Goal: Book appointment/travel/reservation

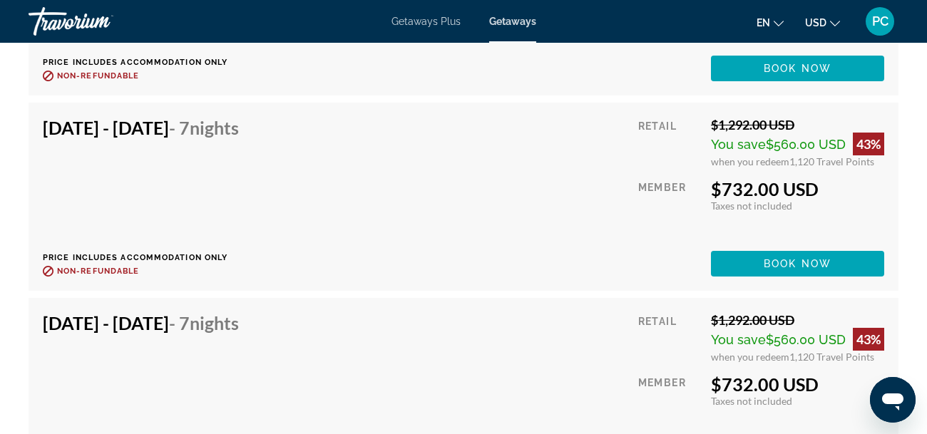
scroll to position [3836, 0]
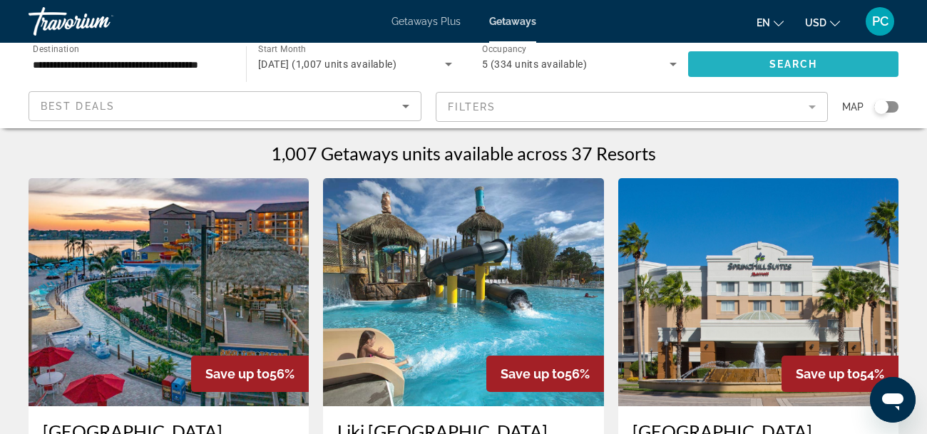
click at [765, 60] on span "Search widget" at bounding box center [793, 64] width 210 height 34
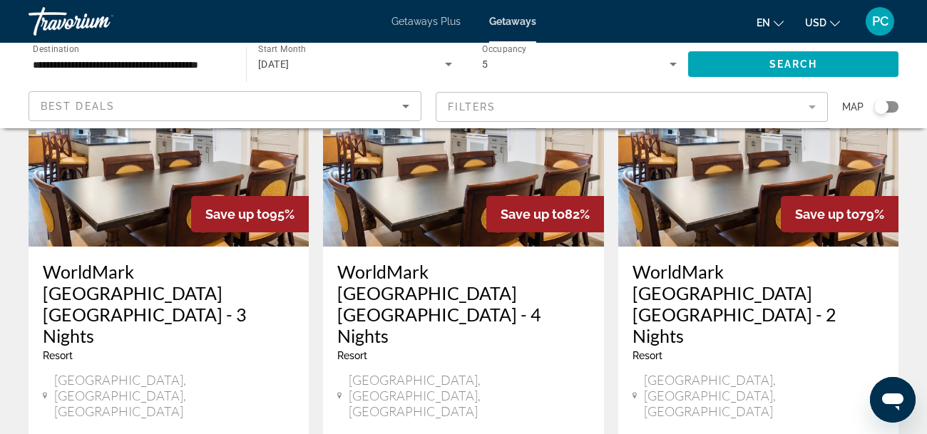
scroll to position [220, 0]
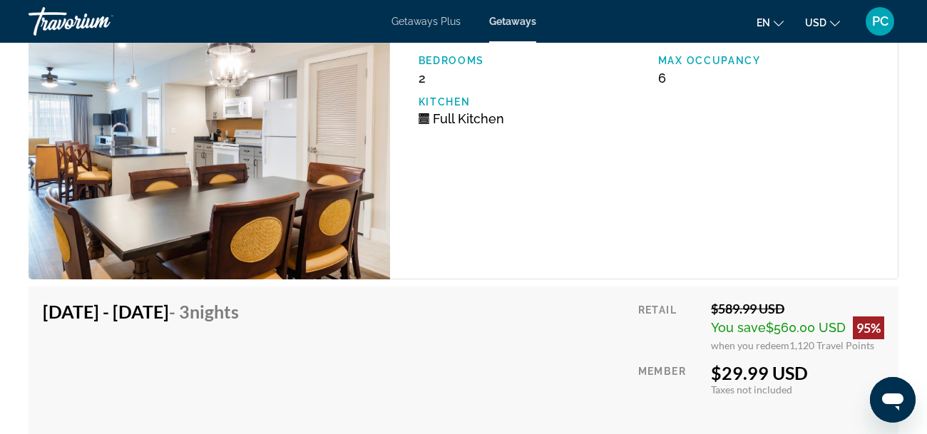
scroll to position [3030, 0]
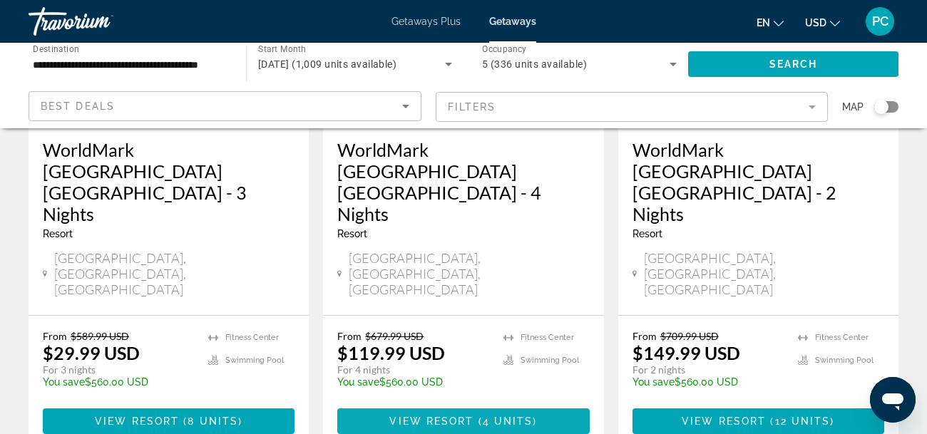
scroll to position [283, 0]
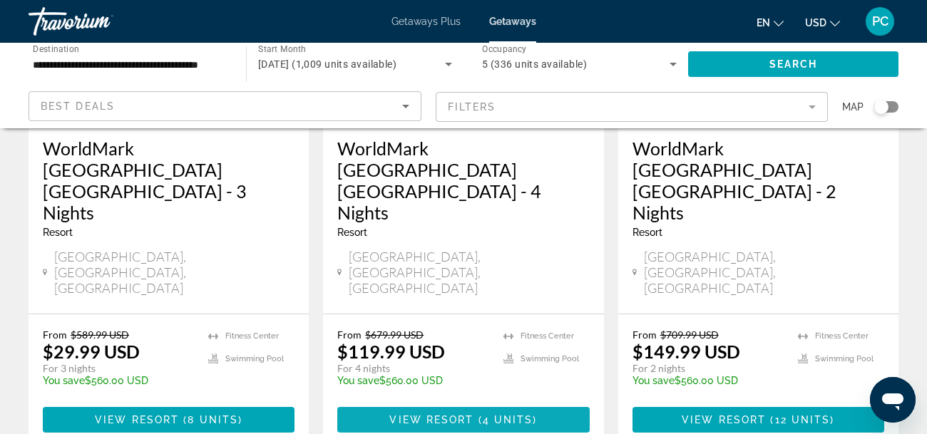
click at [448, 414] on span "View Resort" at bounding box center [431, 419] width 84 height 11
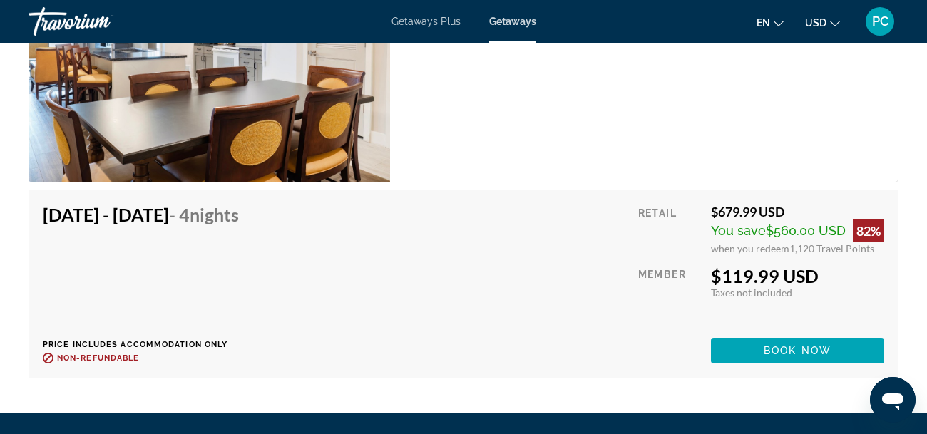
scroll to position [2949, 0]
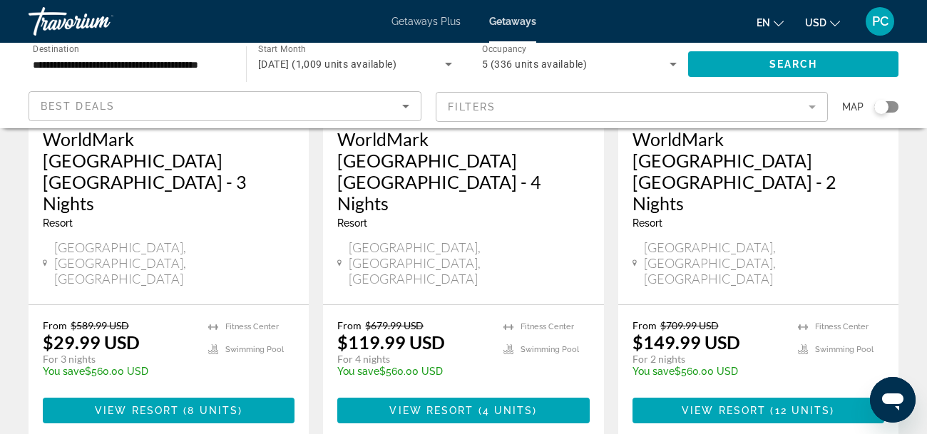
scroll to position [412, 0]
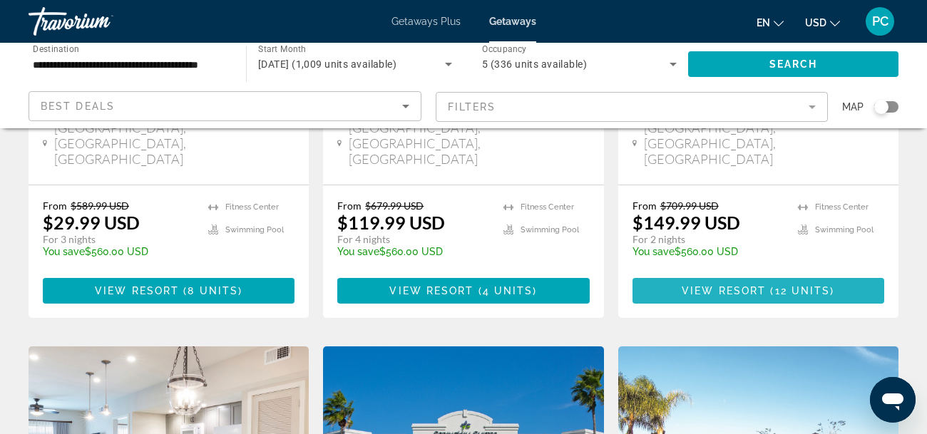
click at [718, 285] on span "View Resort" at bounding box center [724, 290] width 84 height 11
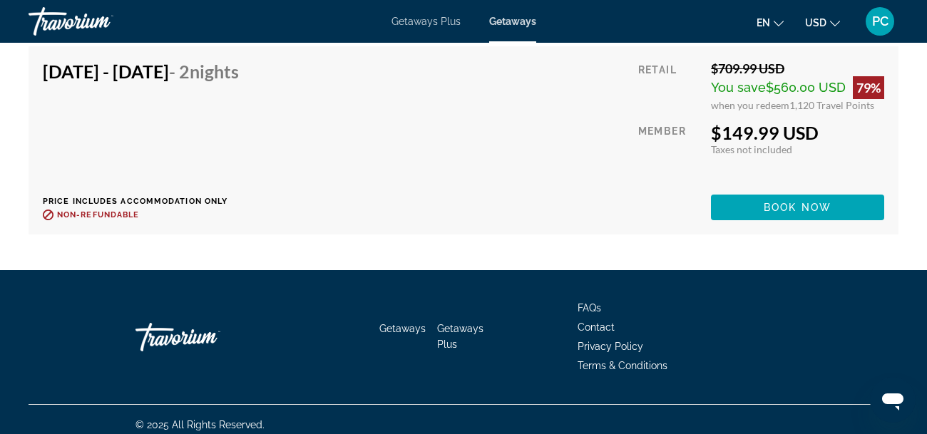
scroll to position [3678, 0]
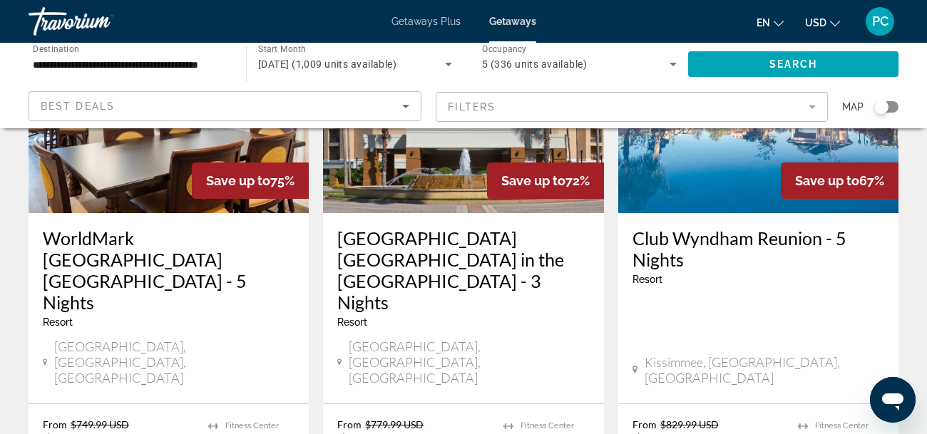
scroll to position [778, 0]
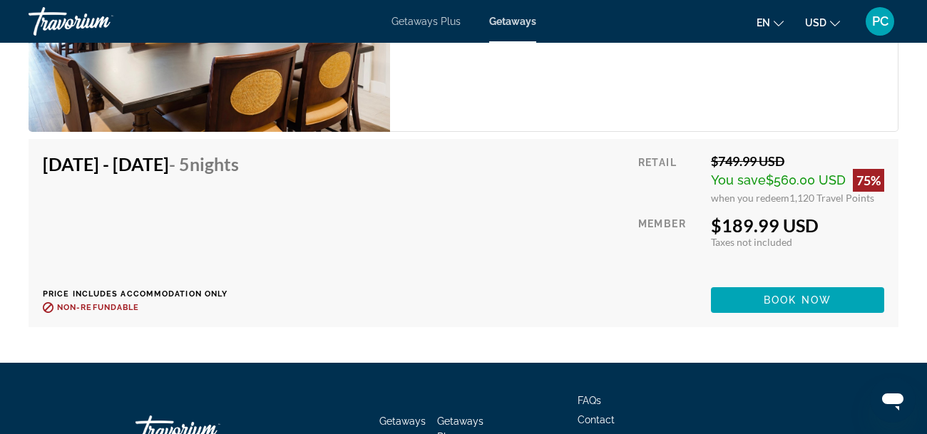
scroll to position [3169, 0]
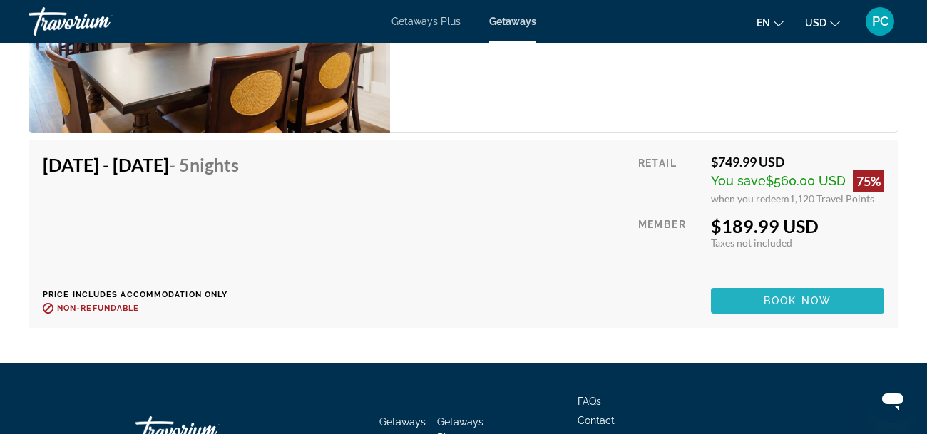
click at [810, 292] on span "Main content" at bounding box center [797, 301] width 173 height 34
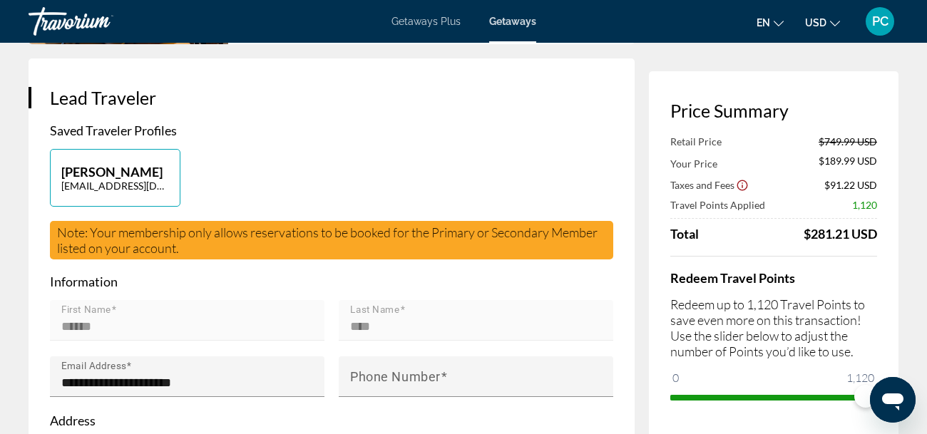
scroll to position [307, 0]
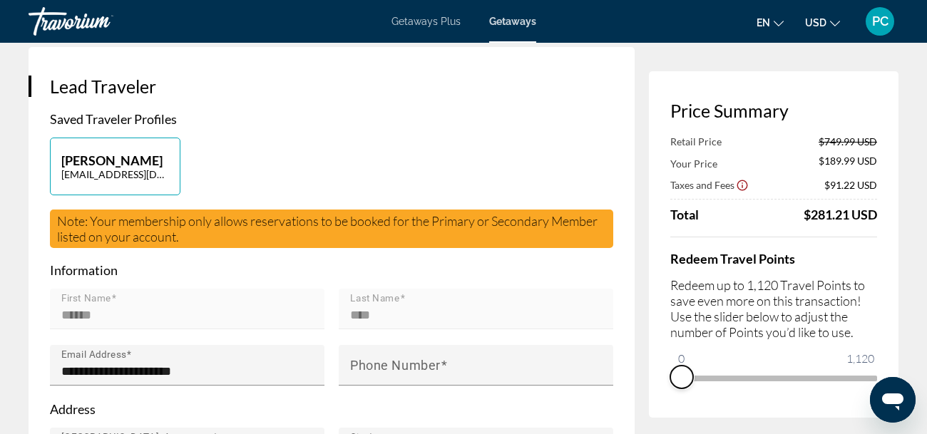
drag, startPoint x: 859, startPoint y: 394, endPoint x: 628, endPoint y: 408, distance: 231.5
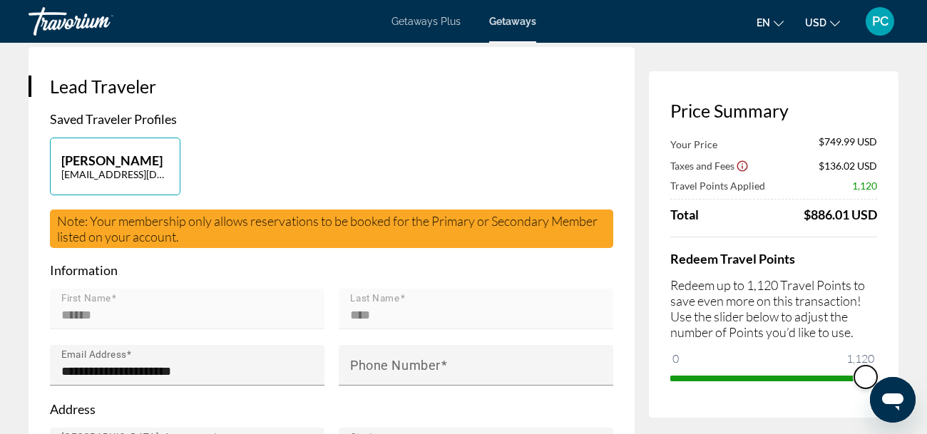
drag, startPoint x: 679, startPoint y: 359, endPoint x: 883, endPoint y: 340, distance: 204.9
click at [883, 340] on div "Price Summary Your Price $749.99 USD Taxes and Fees $136.02 USD Travel Points A…" at bounding box center [774, 244] width 250 height 347
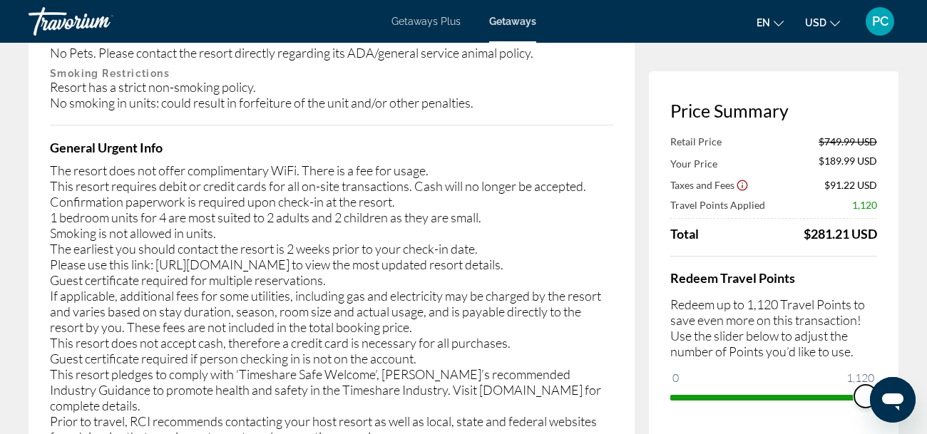
scroll to position [2611, 0]
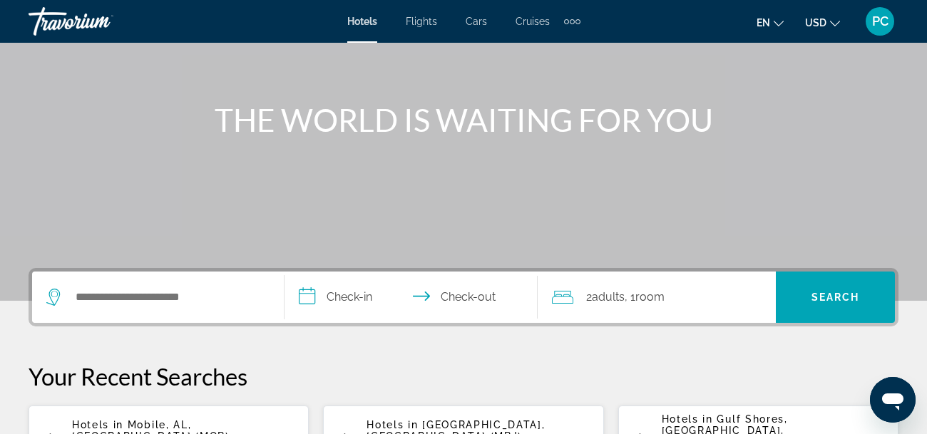
scroll to position [142, 0]
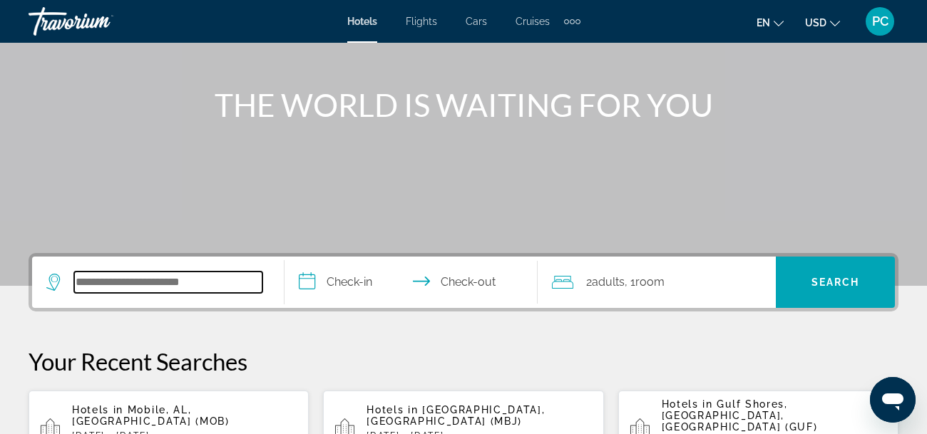
click at [218, 289] on input "Search widget" at bounding box center [168, 282] width 188 height 21
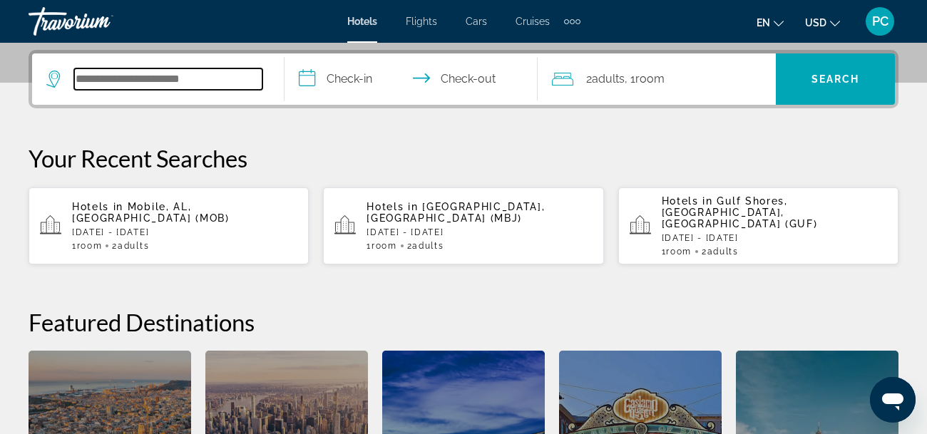
scroll to position [349, 0]
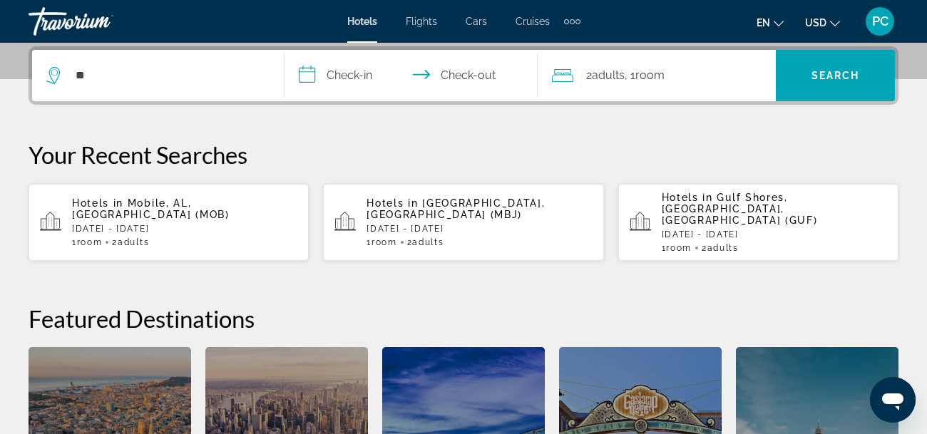
click at [532, 125] on div "**********" at bounding box center [463, 306] width 927 height 520
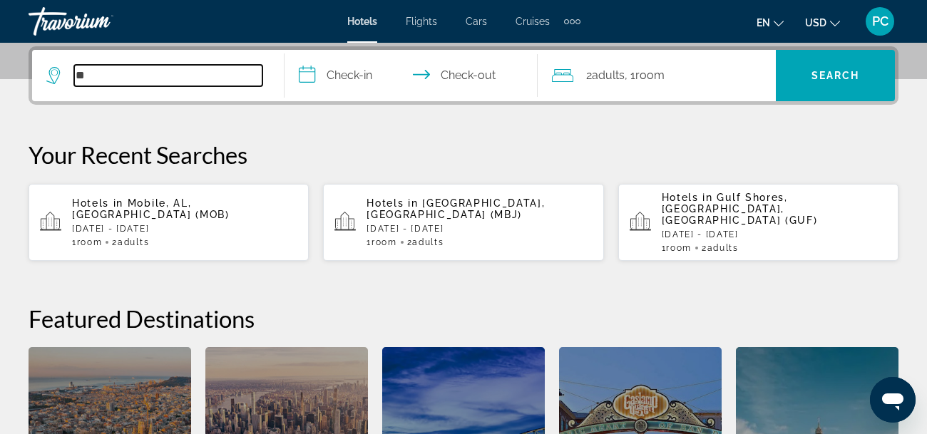
click at [94, 82] on input "**" at bounding box center [168, 75] width 188 height 21
type input "*"
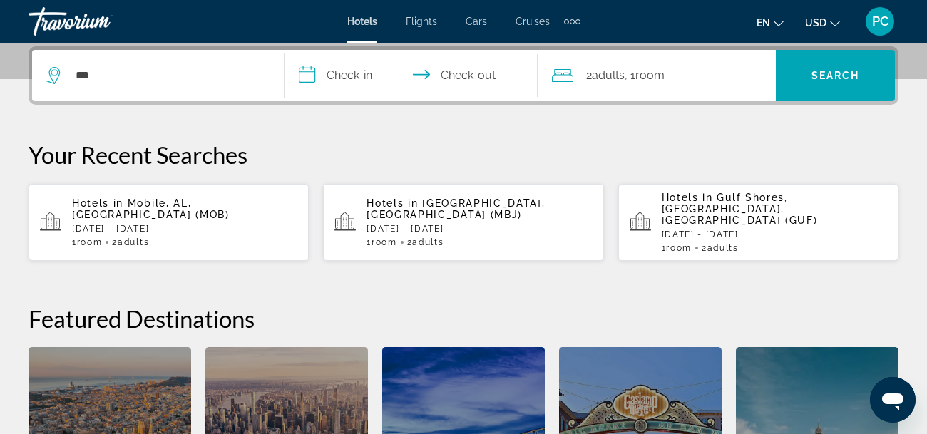
click at [509, 136] on div "**********" at bounding box center [463, 306] width 927 height 520
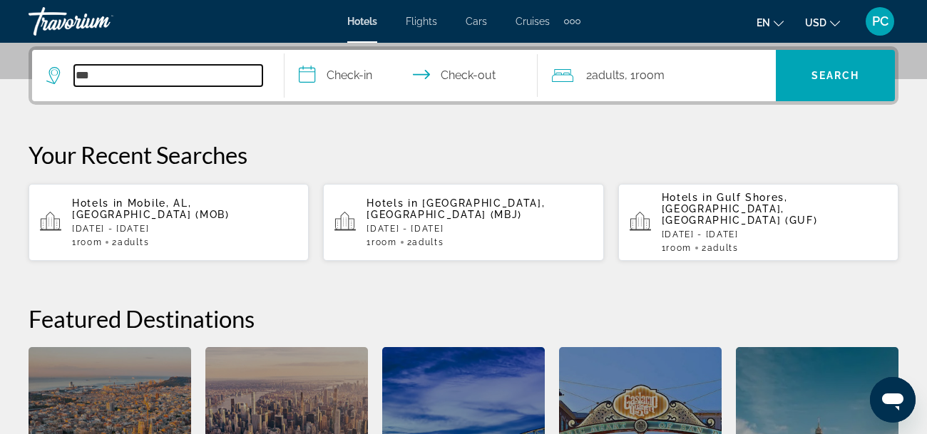
click at [152, 78] on input "***" at bounding box center [168, 75] width 188 height 21
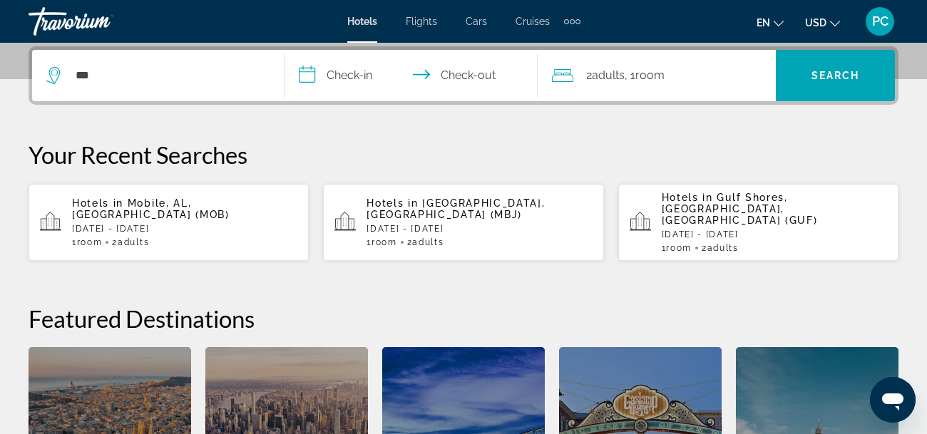
click at [611, 171] on div "Your Recent Searches Hotels in [GEOGRAPHIC_DATA], [GEOGRAPHIC_DATA], [GEOGRAPHI…" at bounding box center [464, 201] width 870 height 121
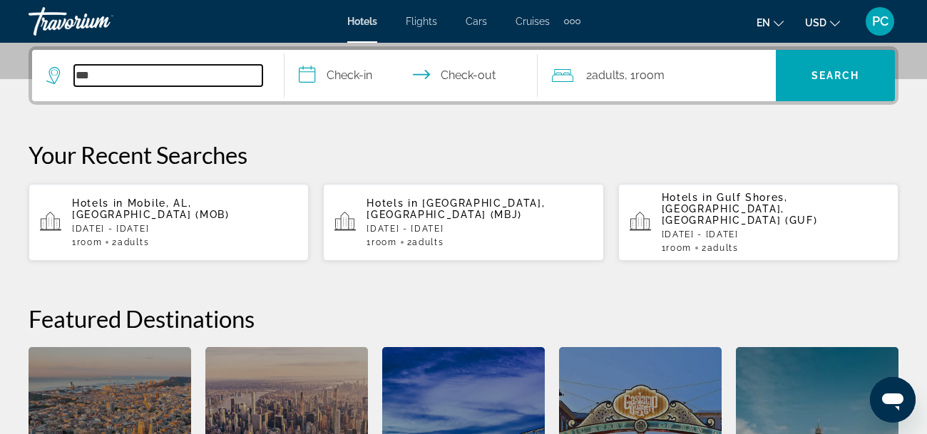
click at [178, 71] on input "***" at bounding box center [168, 75] width 188 height 21
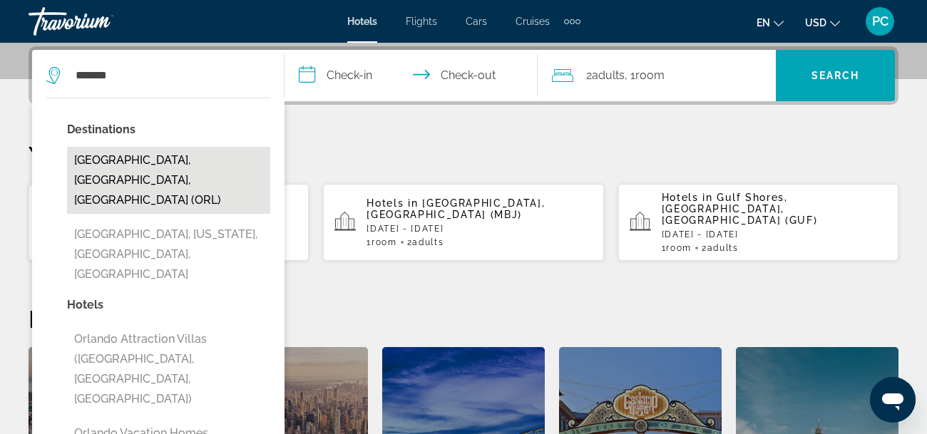
click at [153, 166] on button "[GEOGRAPHIC_DATA], [GEOGRAPHIC_DATA], [GEOGRAPHIC_DATA] (ORL)" at bounding box center [168, 180] width 203 height 67
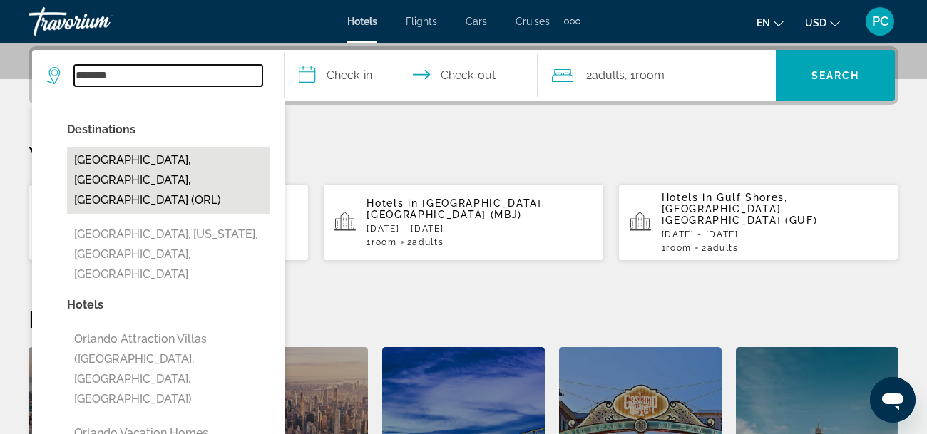
type input "**********"
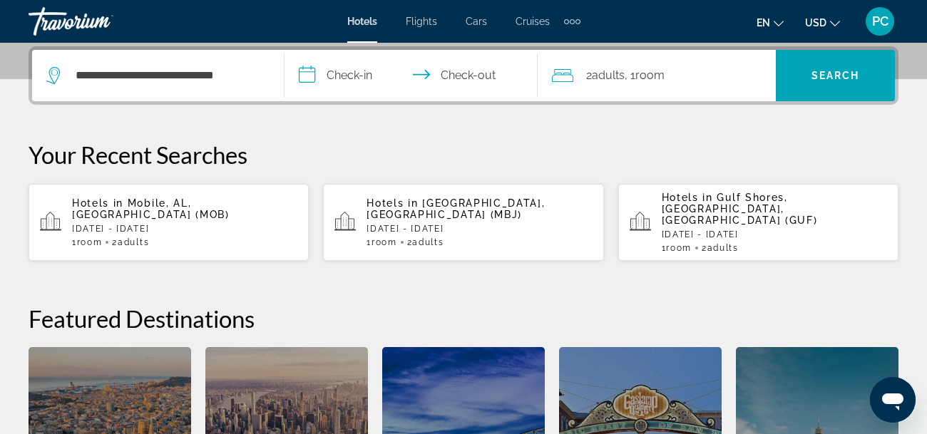
click at [342, 74] on input "**********" at bounding box center [414, 78] width 258 height 56
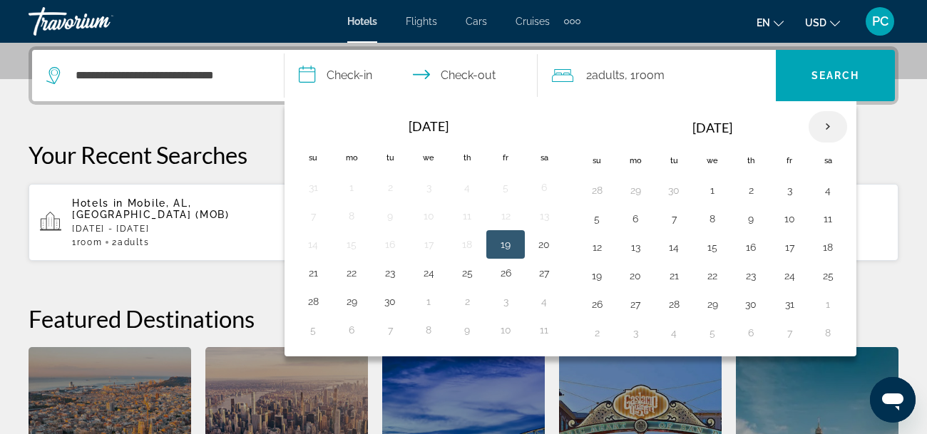
click at [825, 128] on th "Next month" at bounding box center [828, 126] width 39 height 31
click at [752, 273] on button "19" at bounding box center [751, 276] width 23 height 20
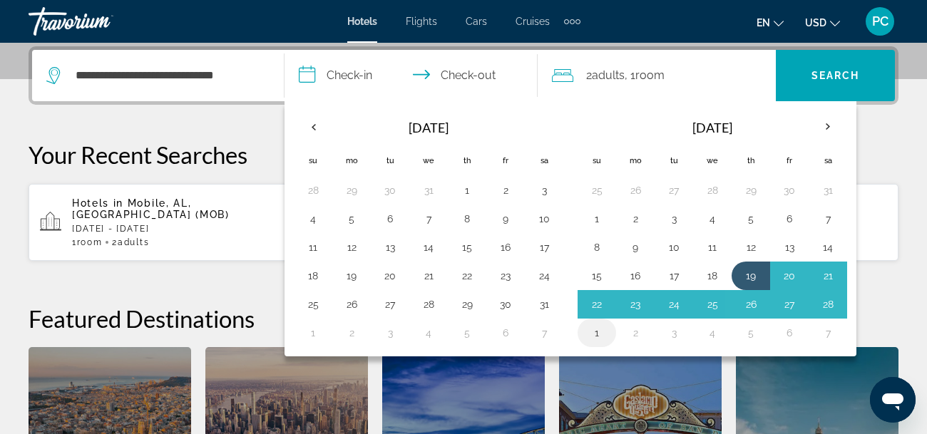
click at [595, 334] on button "1" at bounding box center [597, 333] width 23 height 20
type input "**********"
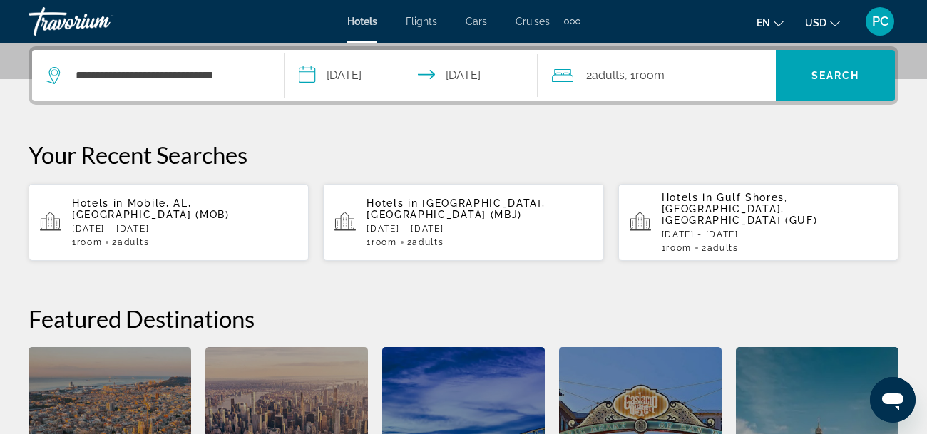
click at [616, 78] on span "Adults" at bounding box center [608, 75] width 33 height 14
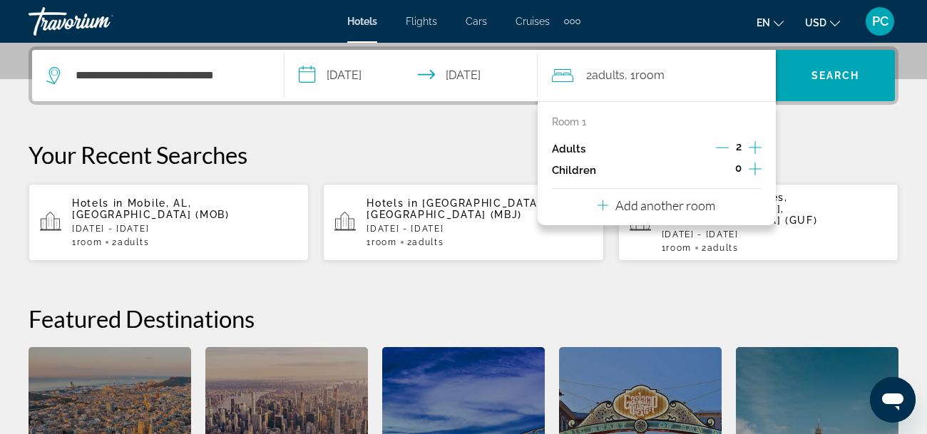
click at [758, 142] on icon "Increment adults" at bounding box center [755, 147] width 13 height 17
click at [840, 76] on span "Search" at bounding box center [836, 75] width 49 height 11
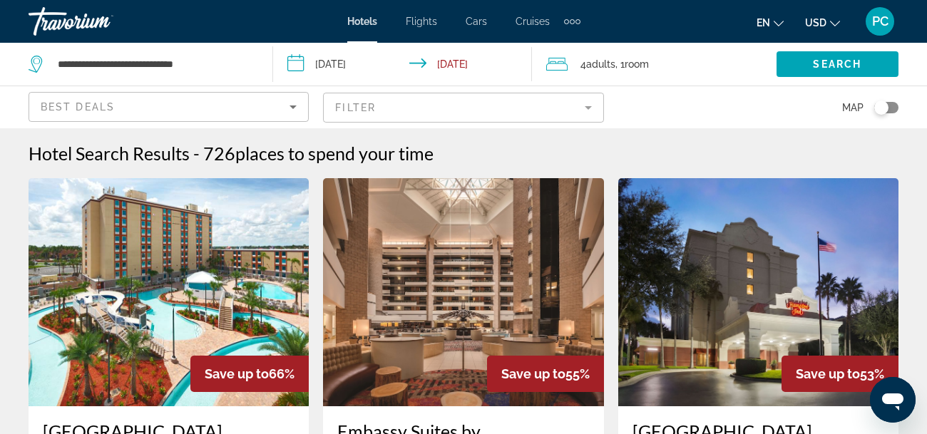
click at [588, 112] on mat-form-field "Filter" at bounding box center [463, 108] width 280 height 30
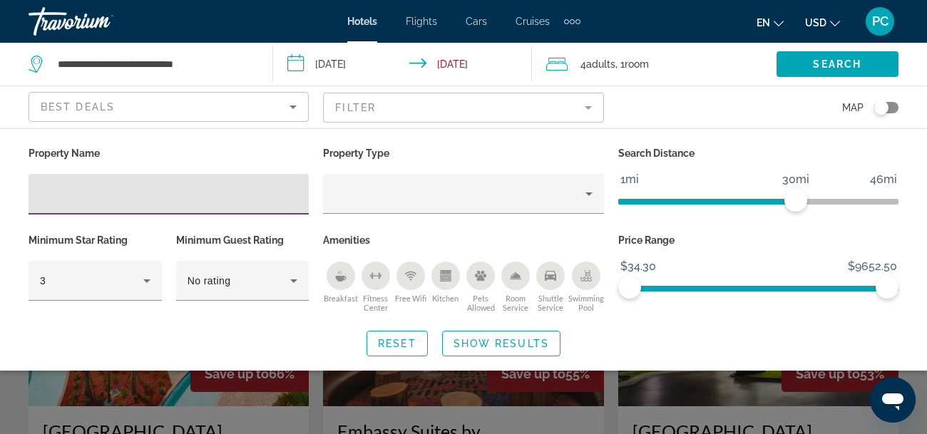
click at [585, 111] on mat-form-field "Filter" at bounding box center [463, 108] width 280 height 30
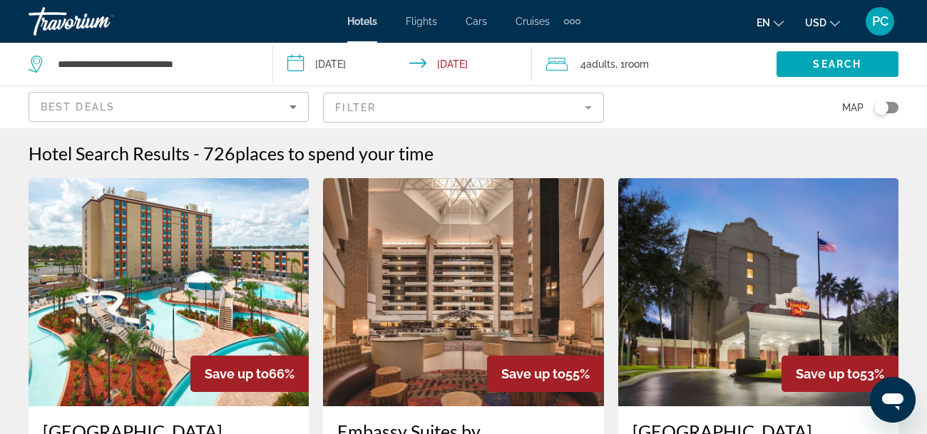
click at [295, 111] on icon "Sort by" at bounding box center [293, 106] width 17 height 17
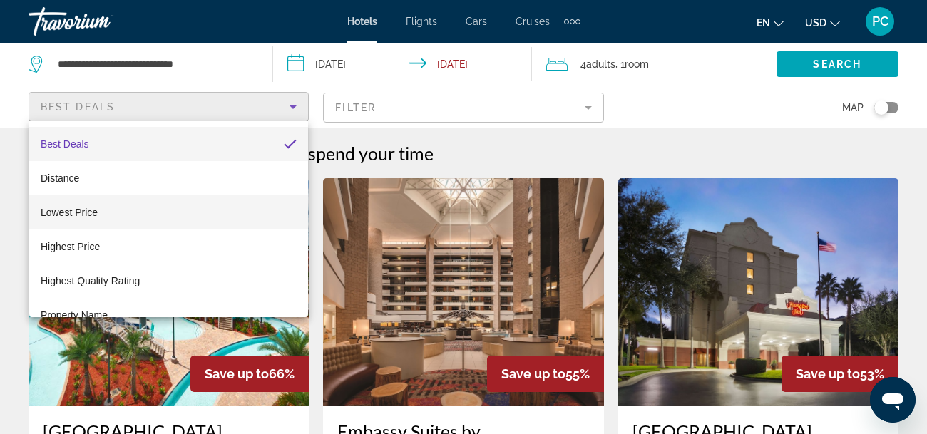
click at [84, 213] on span "Lowest Price" at bounding box center [69, 212] width 57 height 11
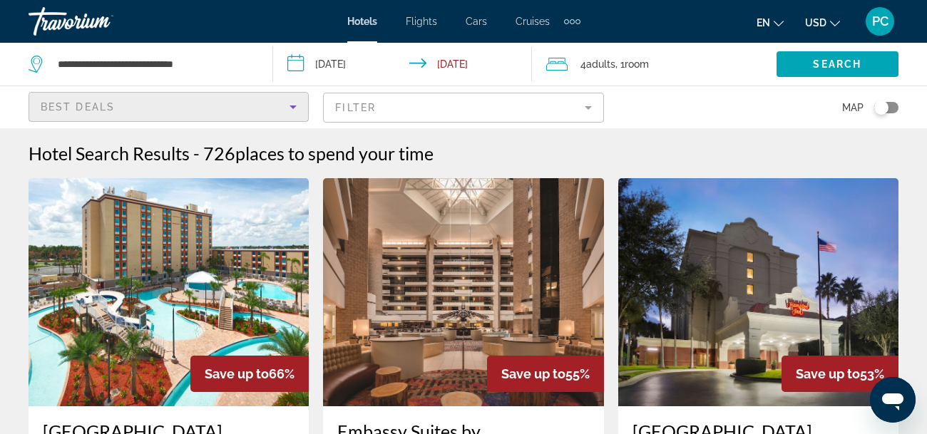
click at [294, 108] on icon "Sort by" at bounding box center [293, 106] width 17 height 17
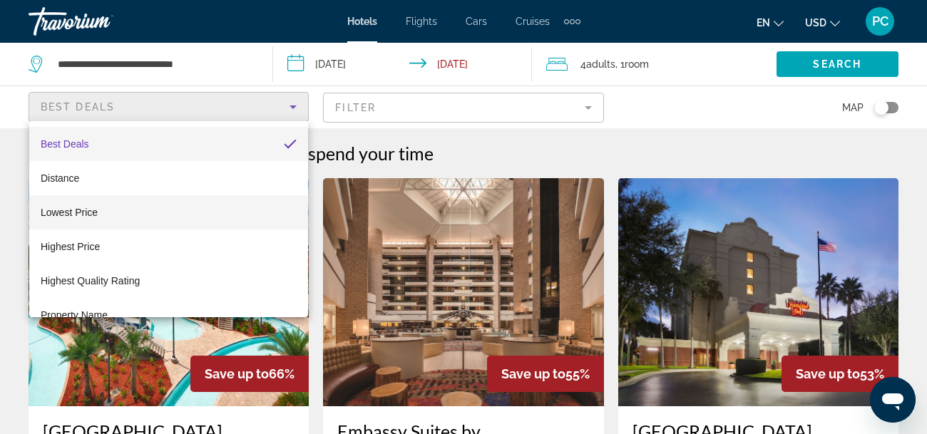
click at [60, 215] on span "Lowest Price" at bounding box center [69, 212] width 57 height 11
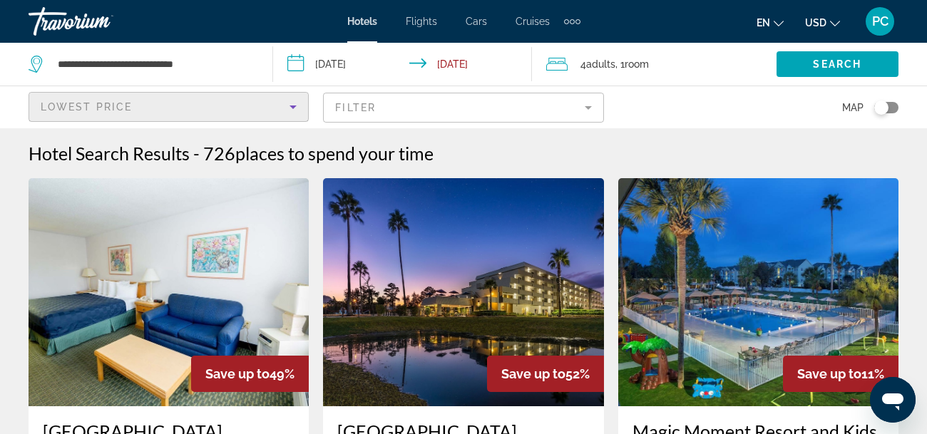
click at [471, 63] on input "**********" at bounding box center [405, 66] width 265 height 47
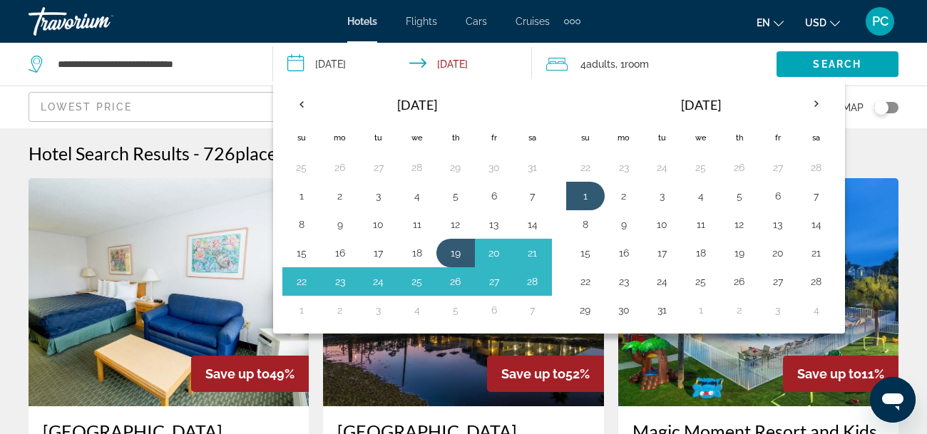
click at [471, 63] on input "**********" at bounding box center [405, 66] width 265 height 47
click at [838, 68] on span "Search" at bounding box center [837, 63] width 49 height 11
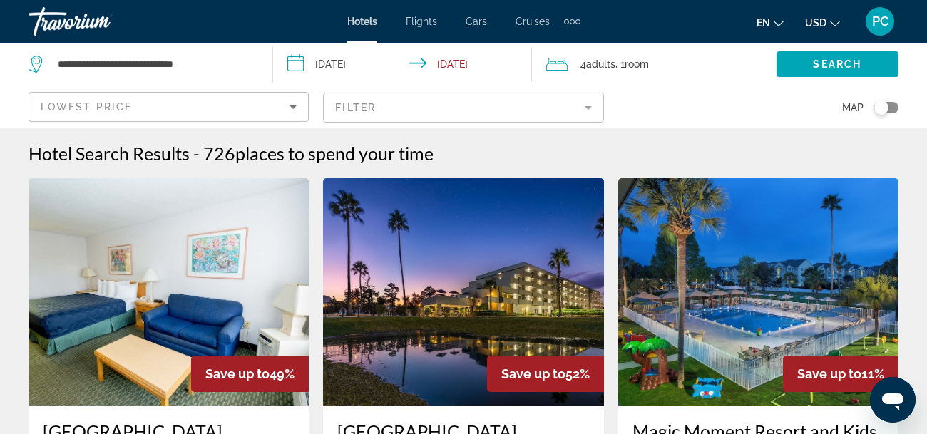
click at [301, 61] on input "**********" at bounding box center [405, 66] width 265 height 47
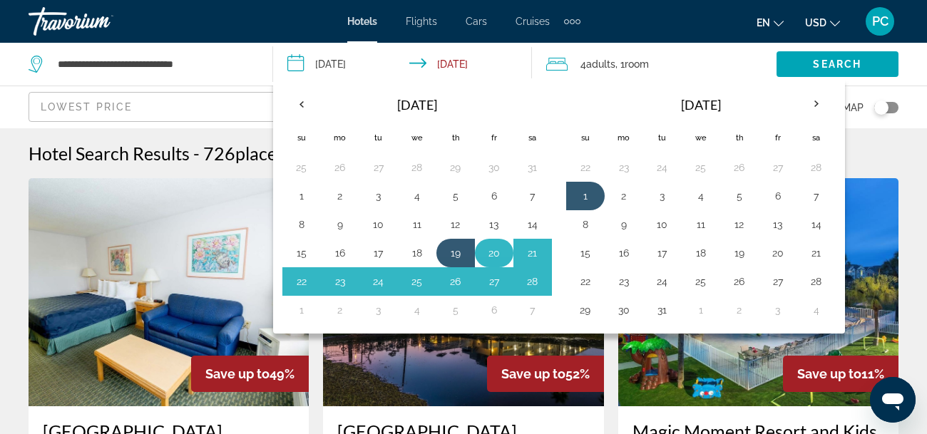
click at [495, 246] on button "20" at bounding box center [494, 253] width 23 height 20
click at [586, 193] on button "1" at bounding box center [585, 196] width 23 height 20
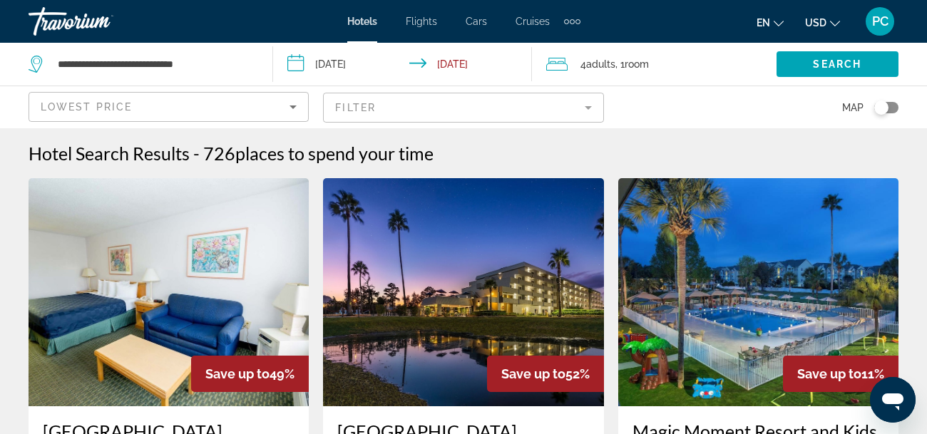
click at [314, 61] on input "**********" at bounding box center [405, 66] width 265 height 47
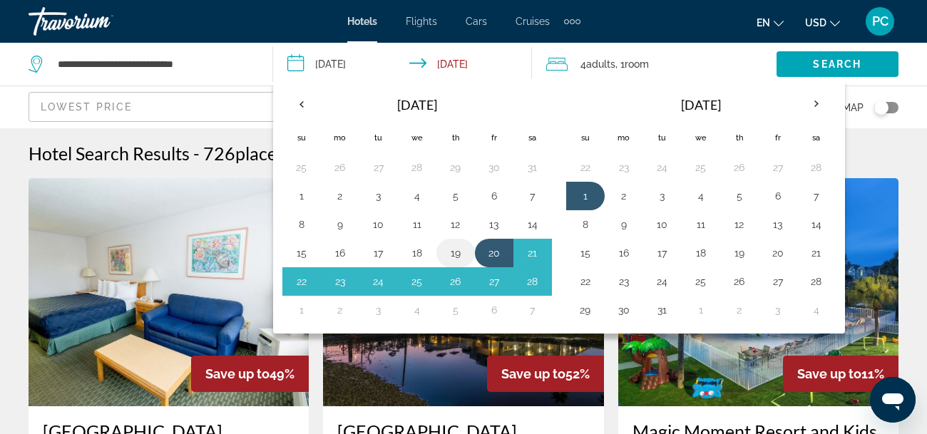
click at [454, 252] on button "19" at bounding box center [455, 253] width 23 height 20
click at [581, 197] on button "1" at bounding box center [585, 196] width 23 height 20
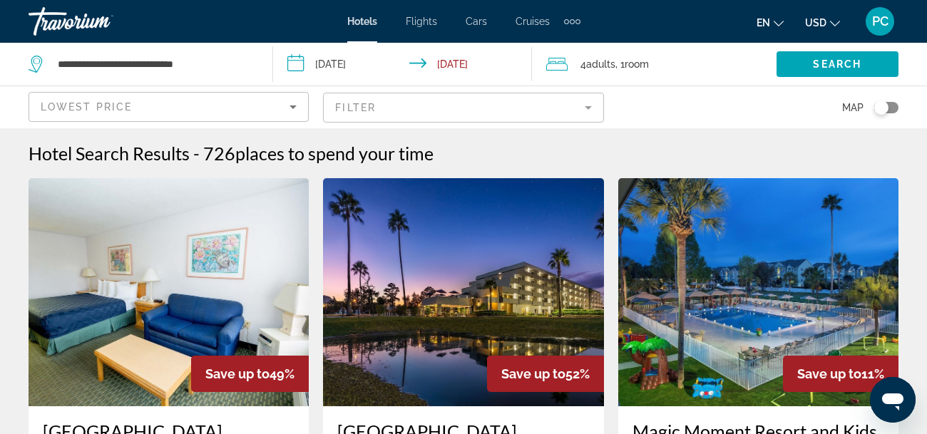
click at [325, 65] on input "**********" at bounding box center [405, 66] width 265 height 47
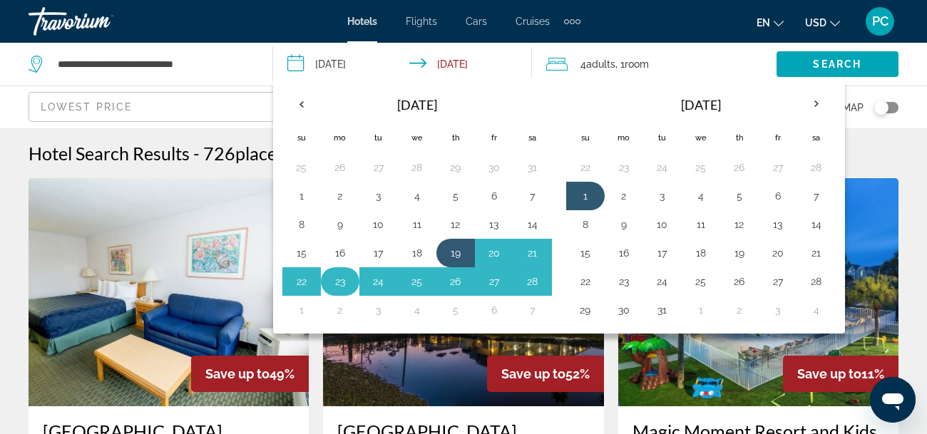
click at [337, 282] on button "23" at bounding box center [340, 282] width 23 height 20
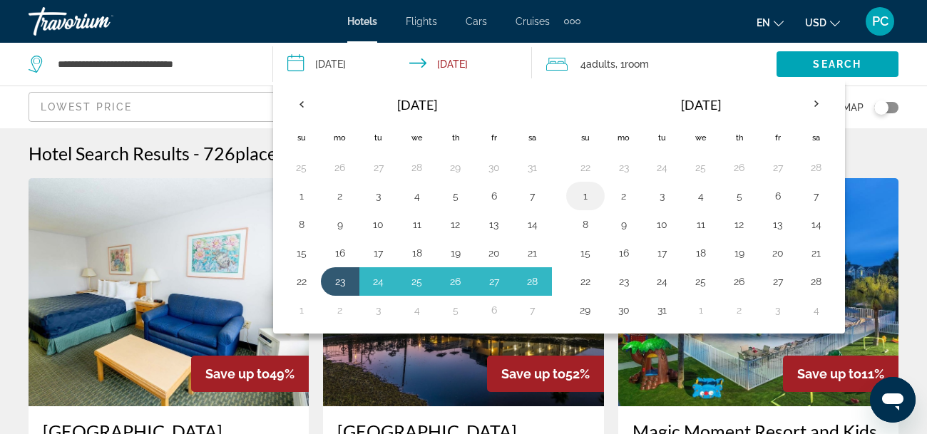
click at [584, 195] on button "1" at bounding box center [585, 196] width 23 height 20
type input "**********"
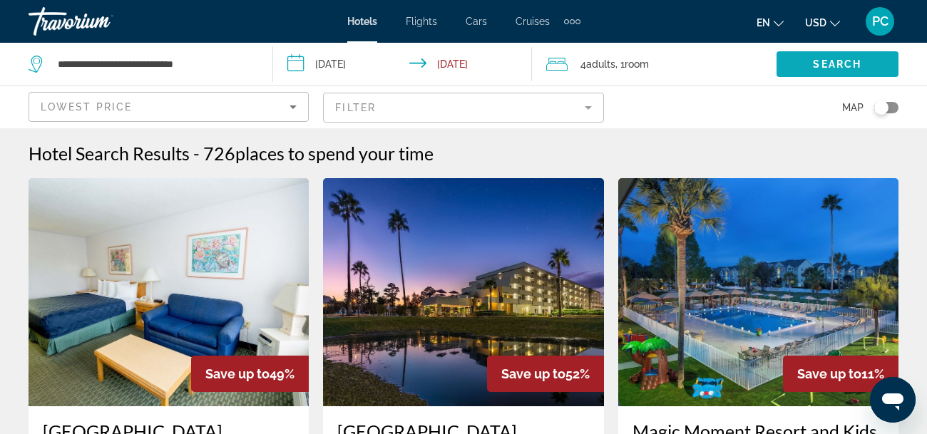
click at [807, 64] on span "Search widget" at bounding box center [838, 64] width 122 height 34
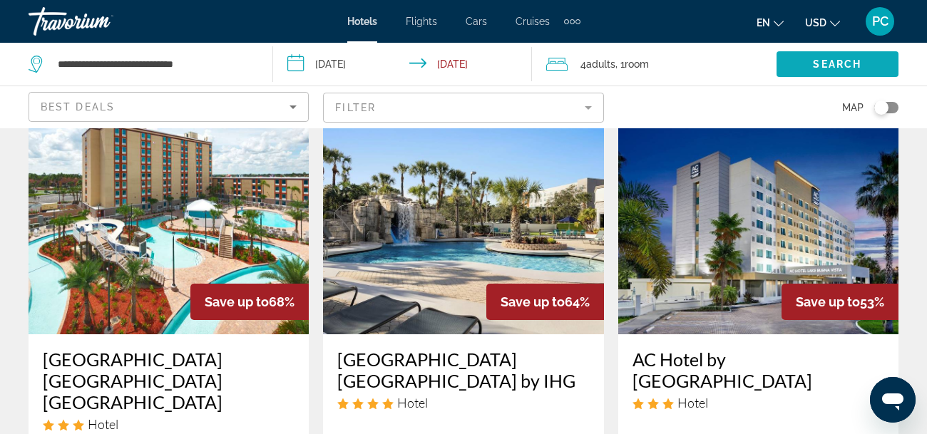
scroll to position [56, 0]
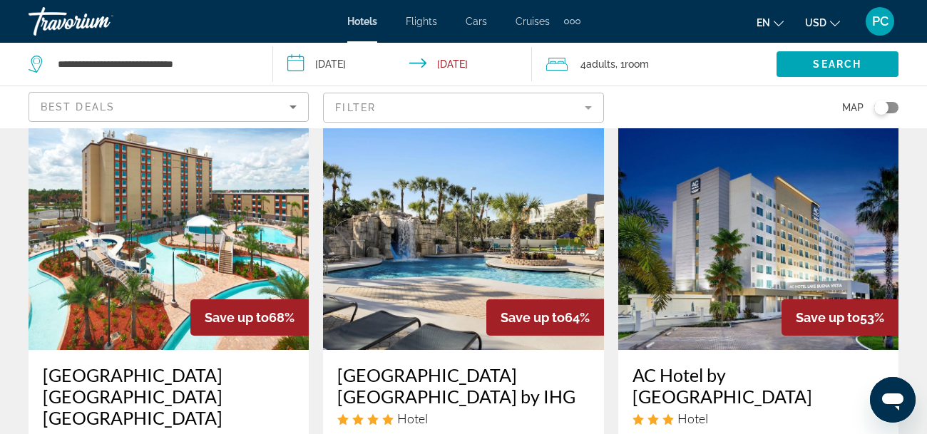
click at [481, 229] on img "Main content" at bounding box center [463, 236] width 280 height 228
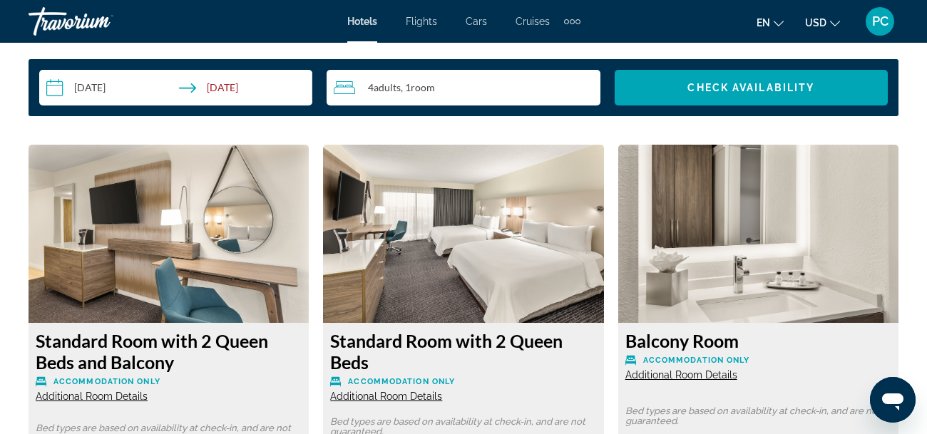
scroll to position [2109, 0]
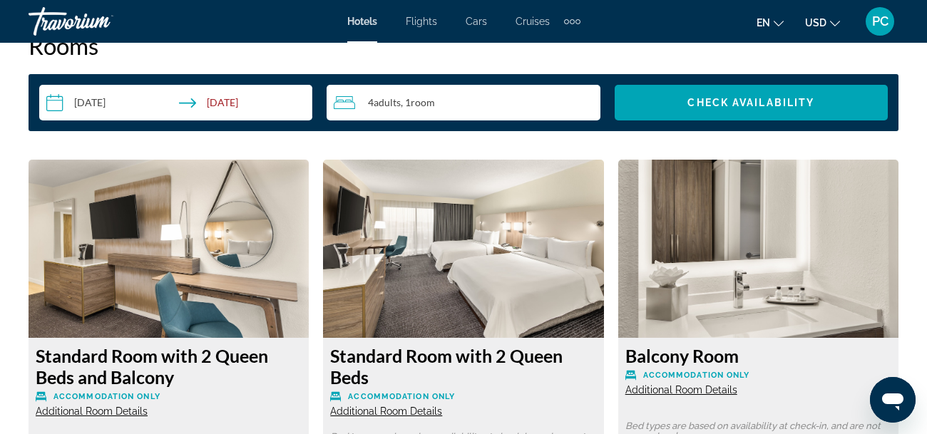
click at [116, 228] on img "Main content" at bounding box center [169, 249] width 280 height 178
click at [123, 236] on img "Main content" at bounding box center [169, 249] width 280 height 178
click at [98, 414] on span "Additional Room Details" at bounding box center [92, 411] width 112 height 11
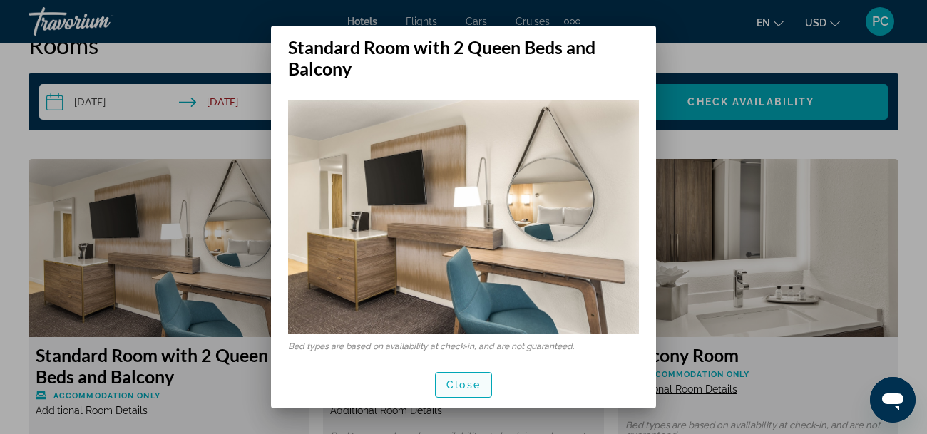
click at [467, 382] on span "Close" at bounding box center [464, 384] width 34 height 11
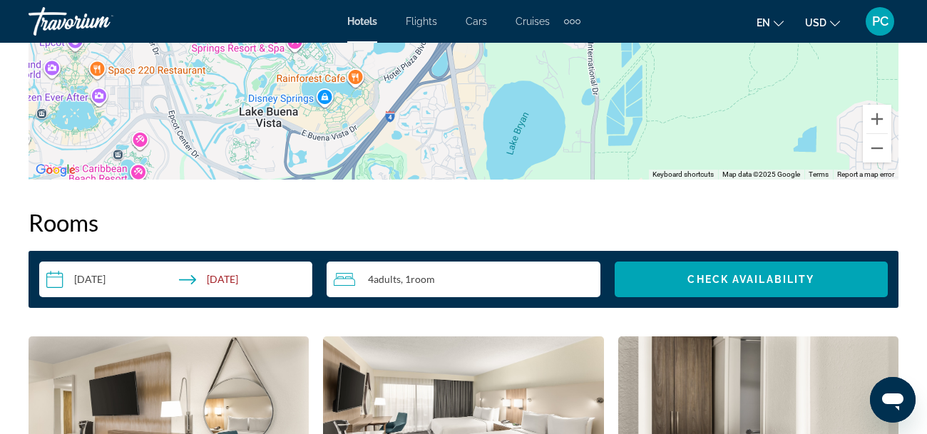
scroll to position [1910, 0]
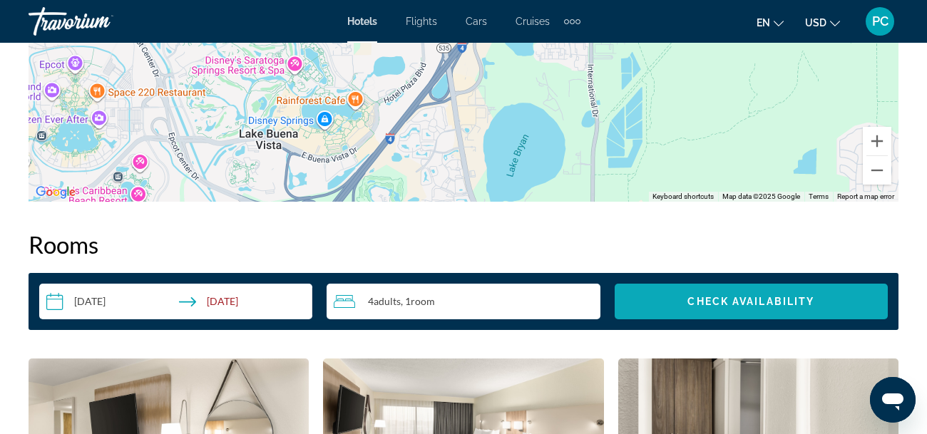
click at [711, 301] on span "Check Availability" at bounding box center [751, 301] width 127 height 11
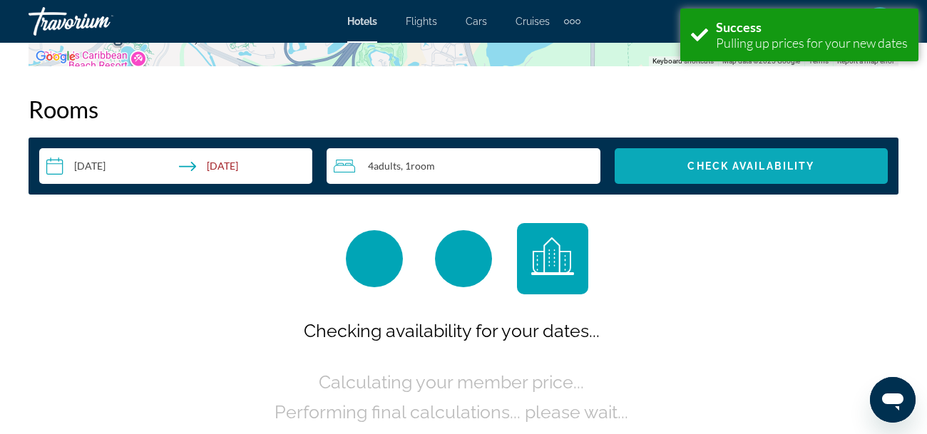
scroll to position [2054, 0]
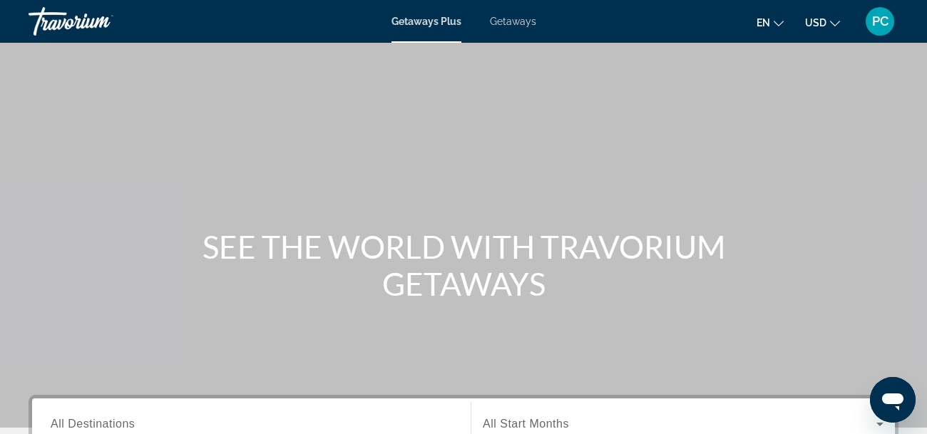
click at [213, 432] on input "Destination All Destinations" at bounding box center [252, 425] width 402 height 17
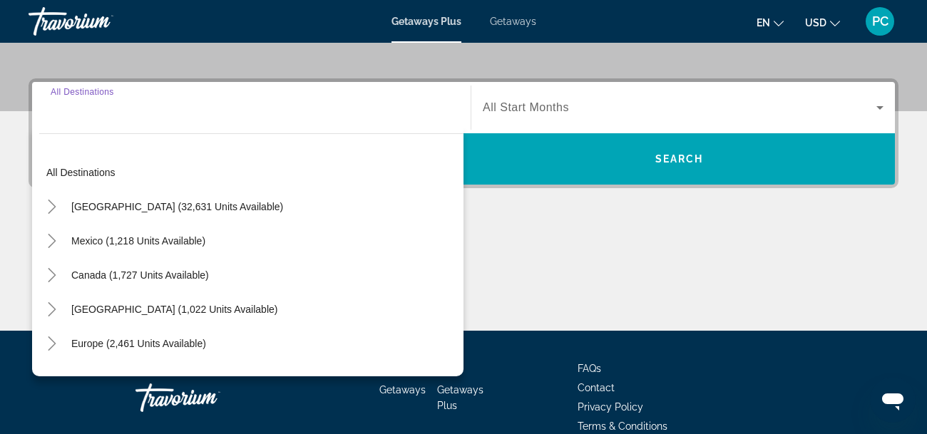
scroll to position [349, 0]
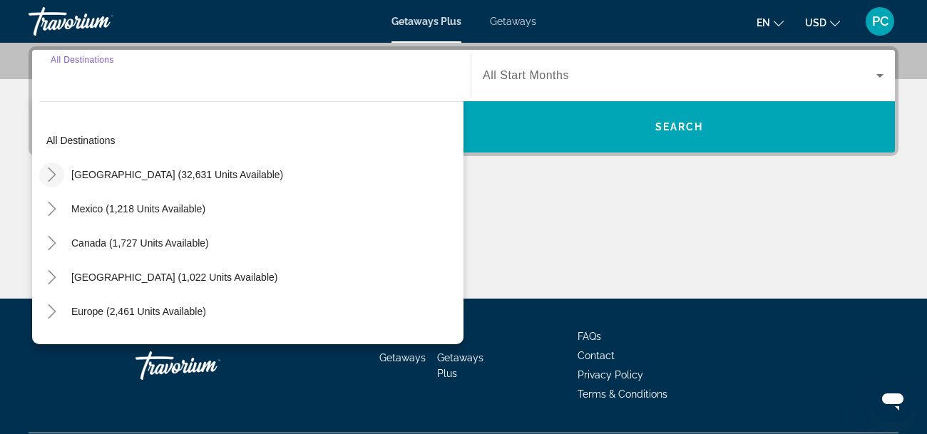
click at [56, 173] on icon "Toggle United States (32,631 units available)" at bounding box center [52, 175] width 14 height 14
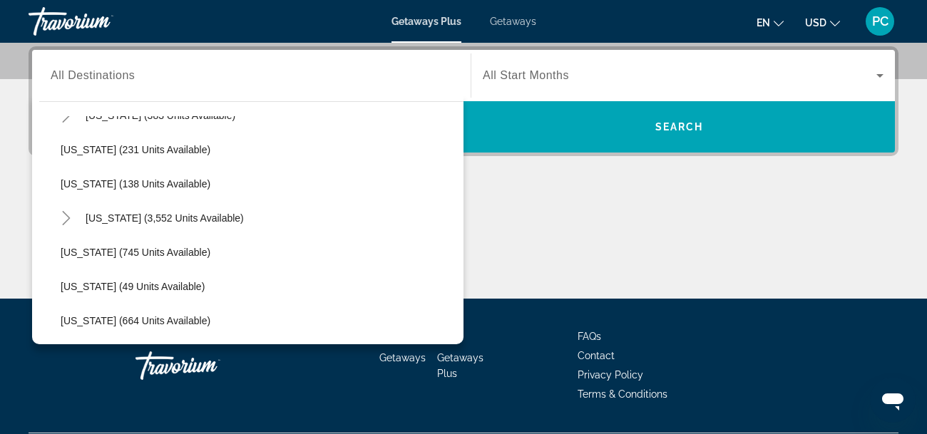
scroll to position [0, 0]
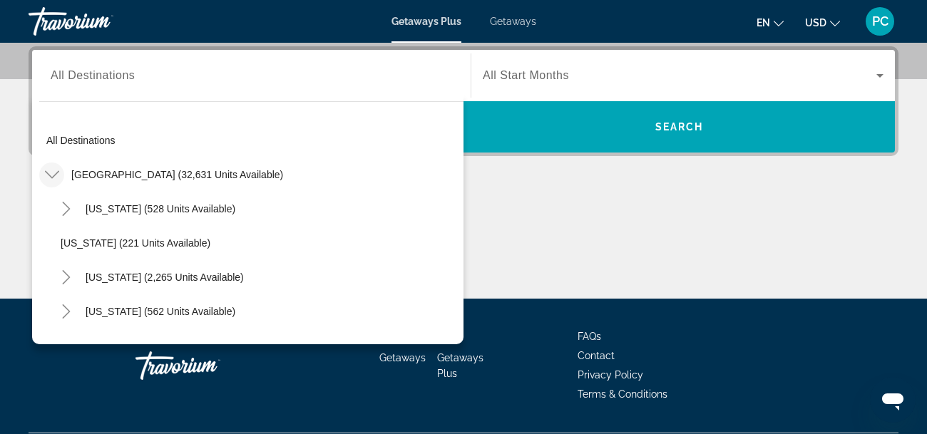
click at [52, 185] on mat-icon "Toggle United States (32,631 units available)" at bounding box center [51, 175] width 25 height 25
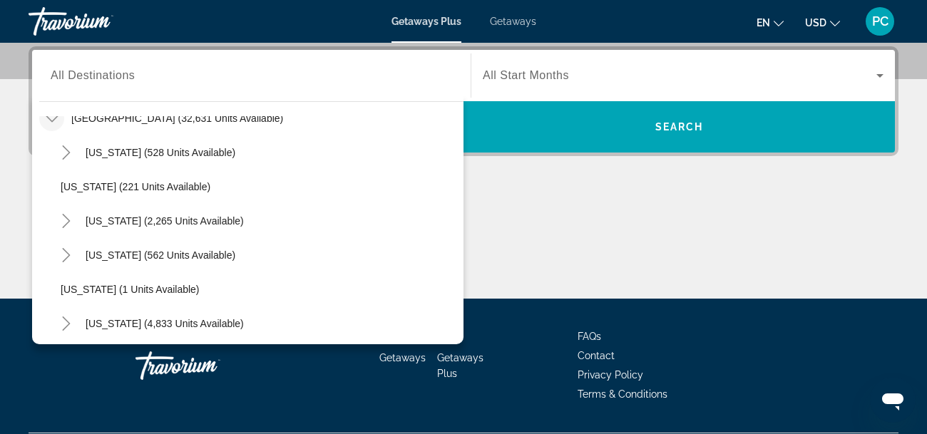
scroll to position [85, 0]
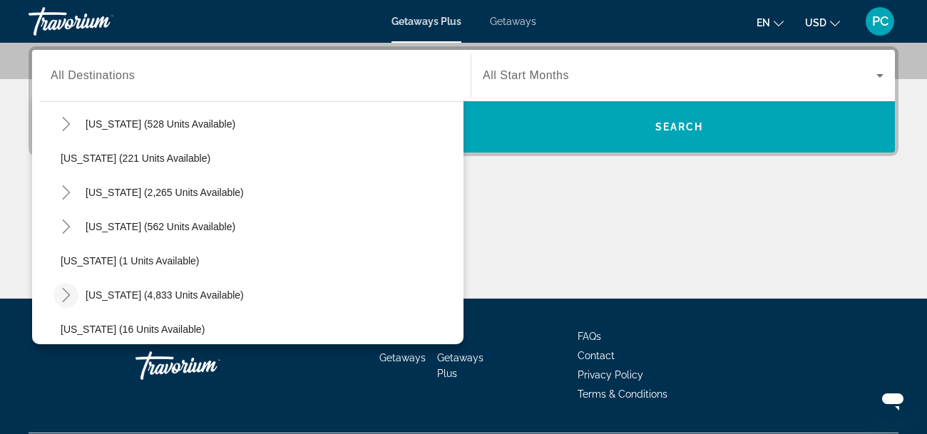
click at [68, 296] on icon "Toggle Florida (4,833 units available)" at bounding box center [66, 295] width 14 height 14
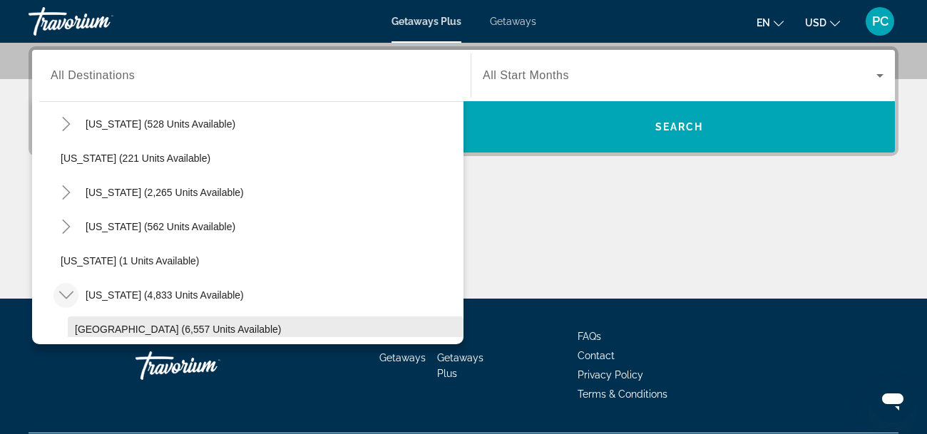
click at [98, 335] on span "Search widget" at bounding box center [266, 329] width 396 height 34
type input "**********"
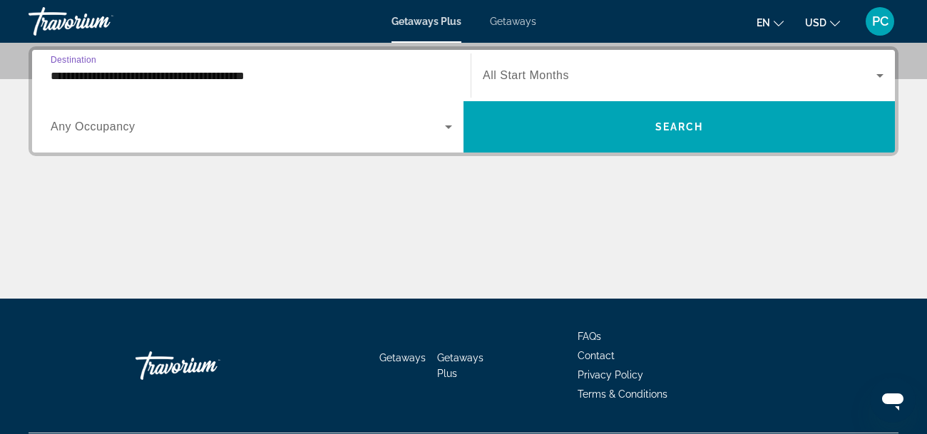
click at [445, 126] on icon "Search widget" at bounding box center [448, 126] width 17 height 17
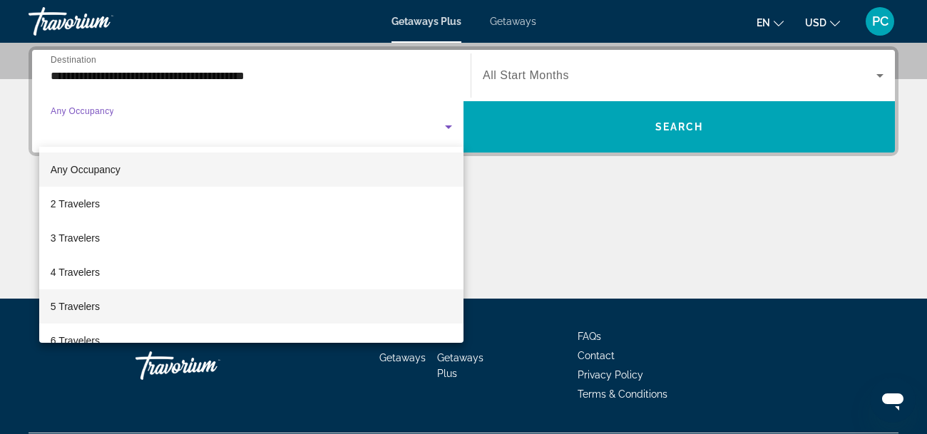
click at [75, 306] on span "5 Travelers" at bounding box center [75, 306] width 49 height 17
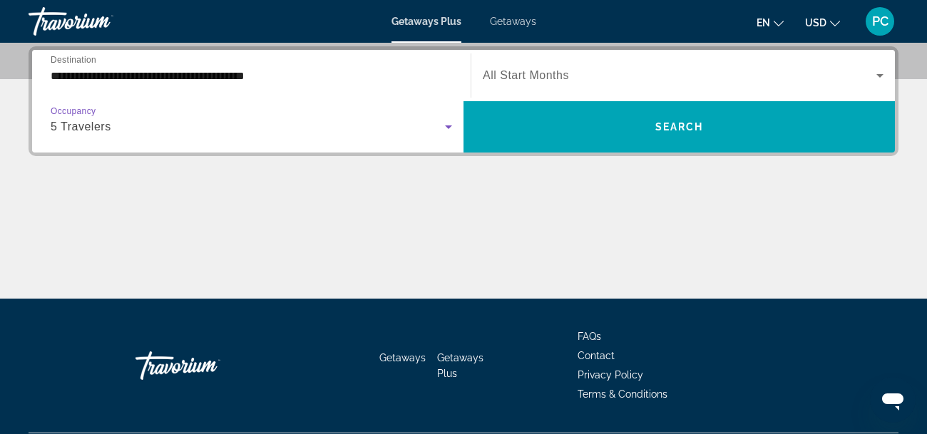
click at [448, 128] on icon "Search widget" at bounding box center [448, 126] width 17 height 17
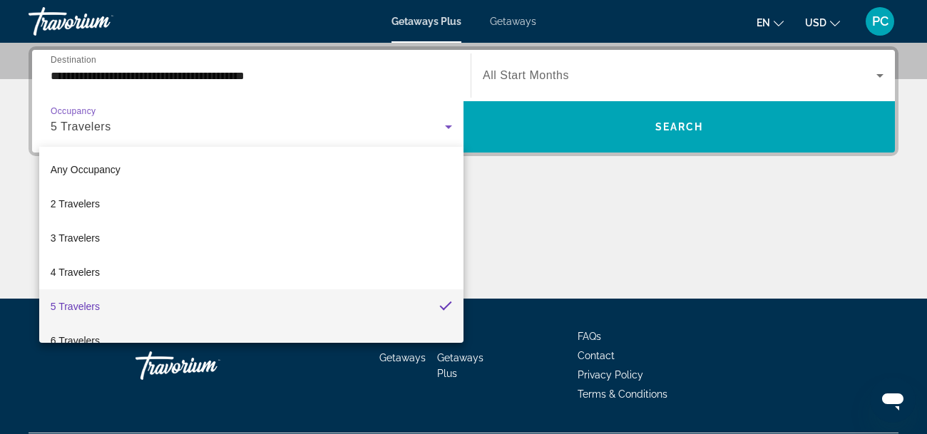
click at [229, 329] on mat-option "6 Travelers" at bounding box center [251, 341] width 424 height 34
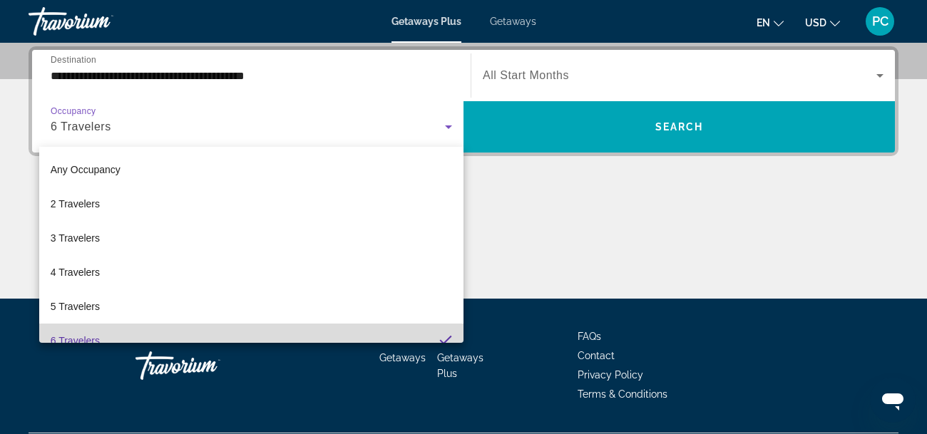
scroll to position [0, 0]
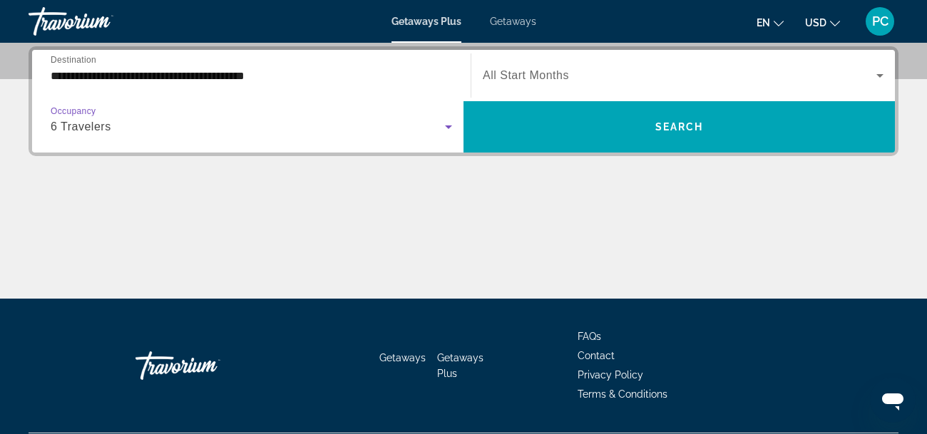
click at [877, 76] on icon "Search widget" at bounding box center [880, 75] width 17 height 17
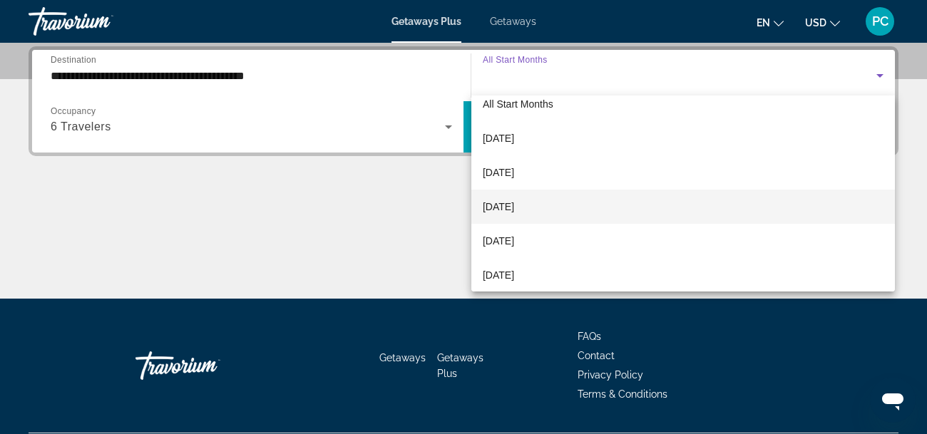
scroll to position [49, 0]
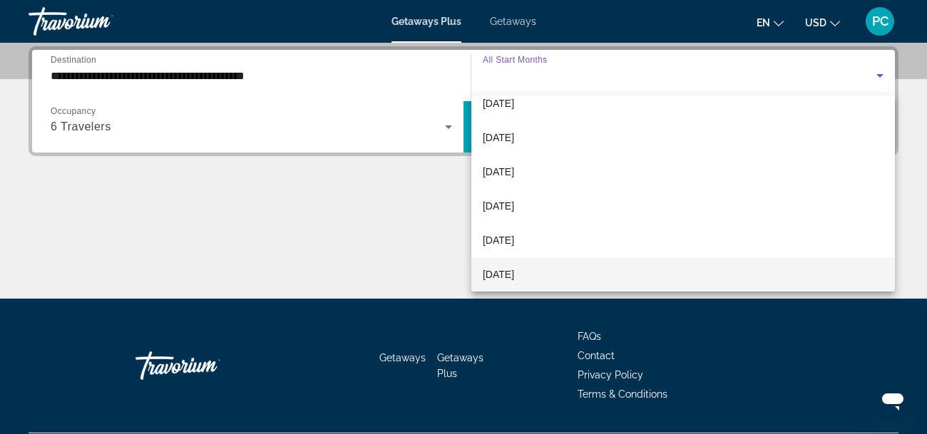
click at [499, 273] on span "February 2026" at bounding box center [498, 274] width 31 height 17
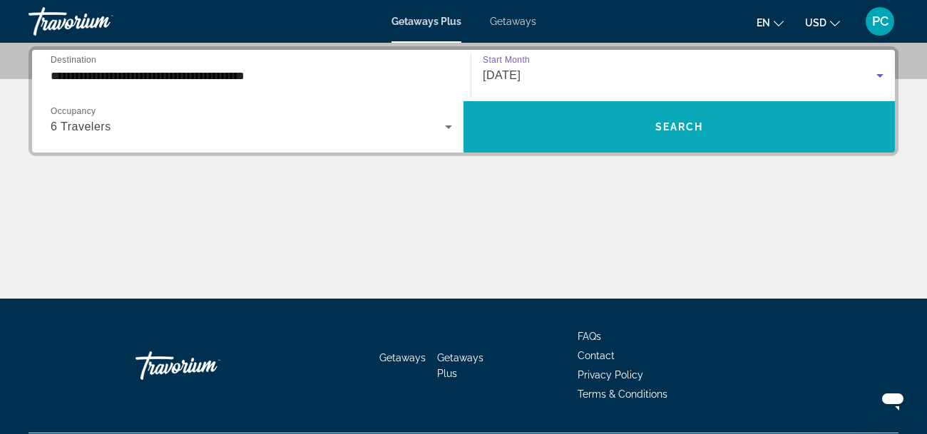
click at [673, 132] on span "Search widget" at bounding box center [680, 127] width 432 height 34
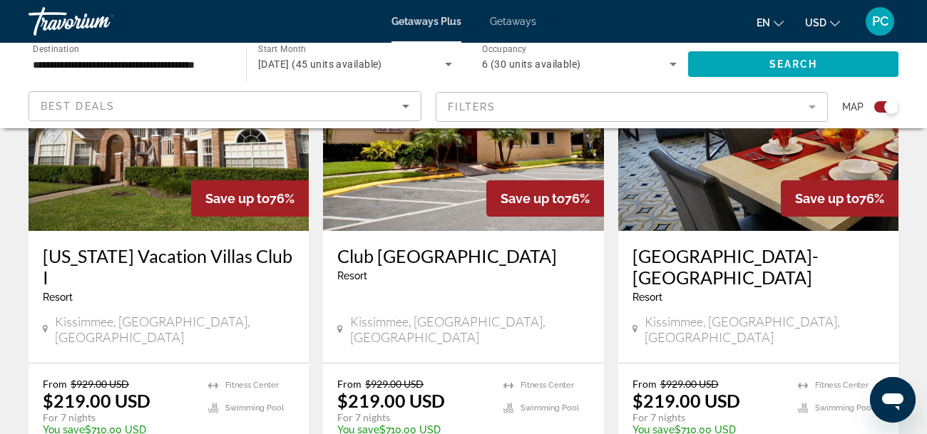
scroll to position [1168, 0]
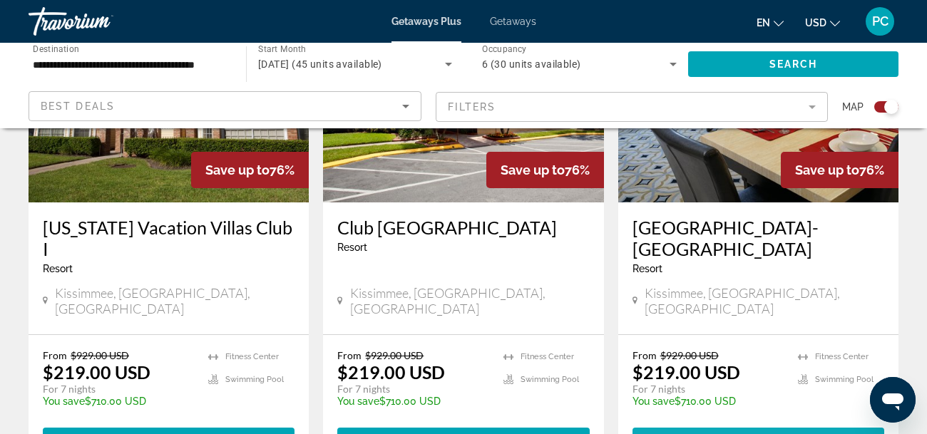
click at [732, 434] on span "View Resort" at bounding box center [727, 440] width 84 height 11
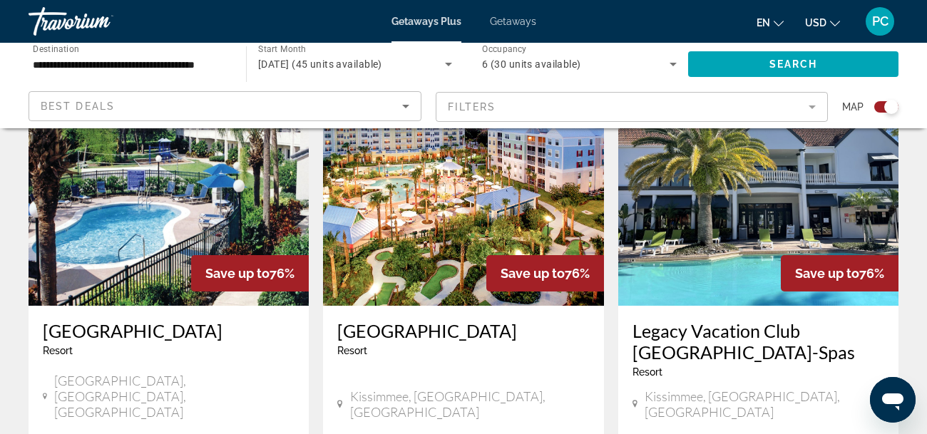
scroll to position [541, 0]
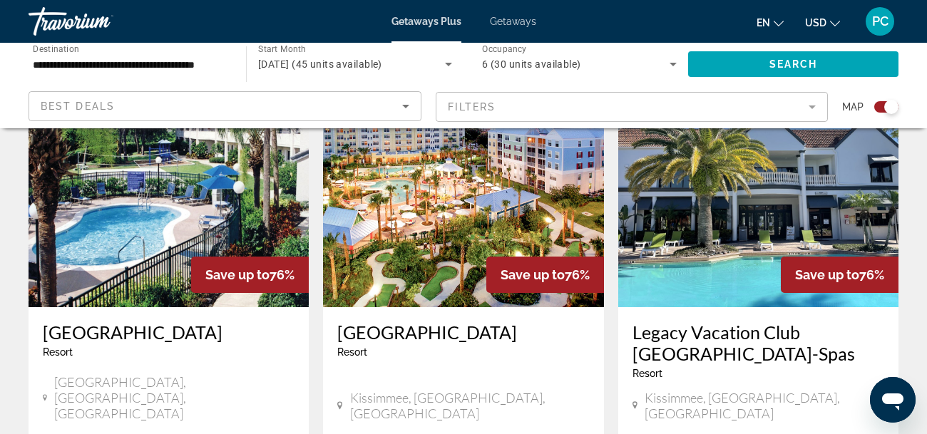
click at [735, 289] on img "Main content" at bounding box center [758, 193] width 280 height 228
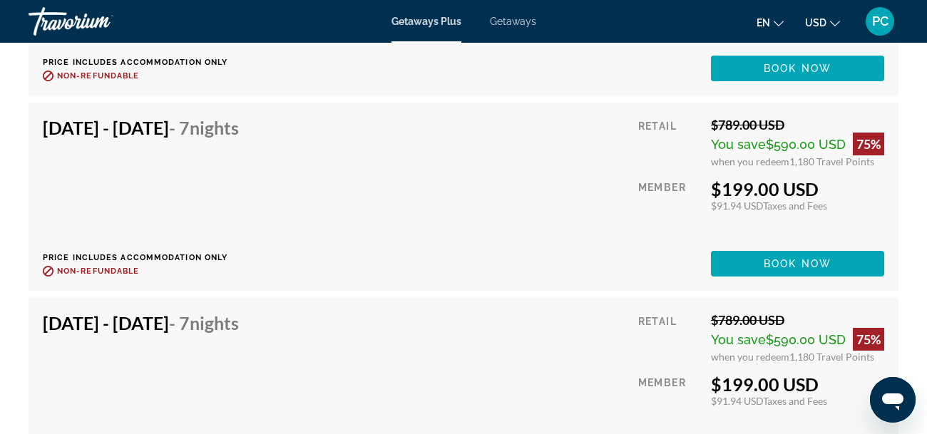
scroll to position [4618, 0]
